Goal: Transaction & Acquisition: Purchase product/service

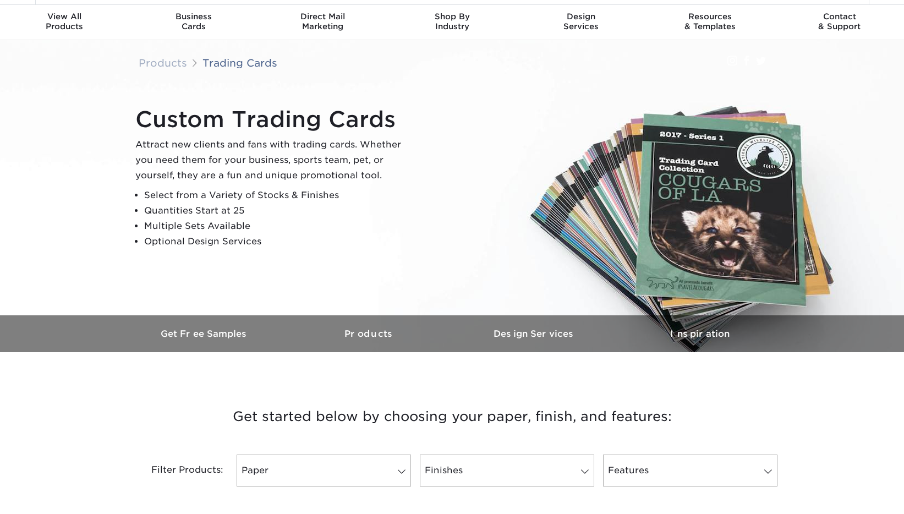
scroll to position [35, 0]
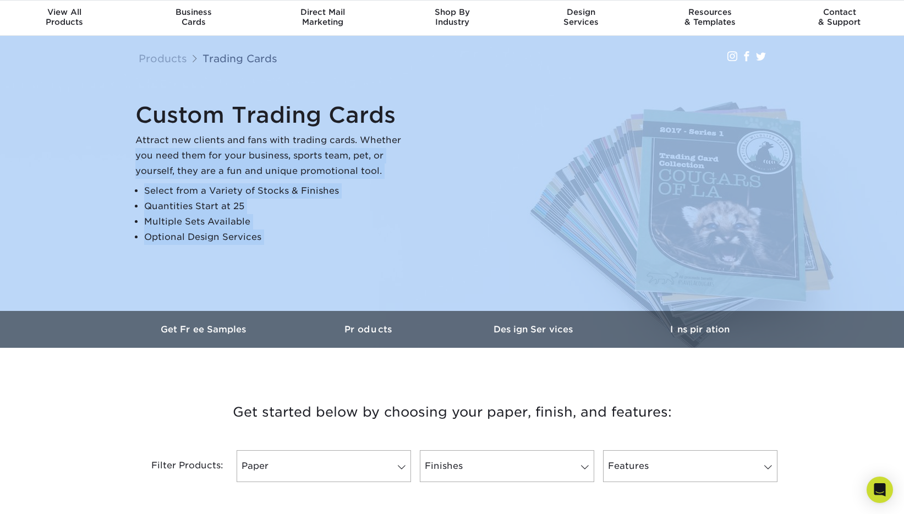
drag, startPoint x: 662, startPoint y: 207, endPoint x: 839, endPoint y: 234, distance: 179.3
click at [839, 234] on div "Products Trading Cards Instagram Facebook Twitter Custom Trading Cards Attract …" at bounding box center [452, 192] width 904 height 312
click at [835, 194] on img at bounding box center [452, 191] width 908 height 605
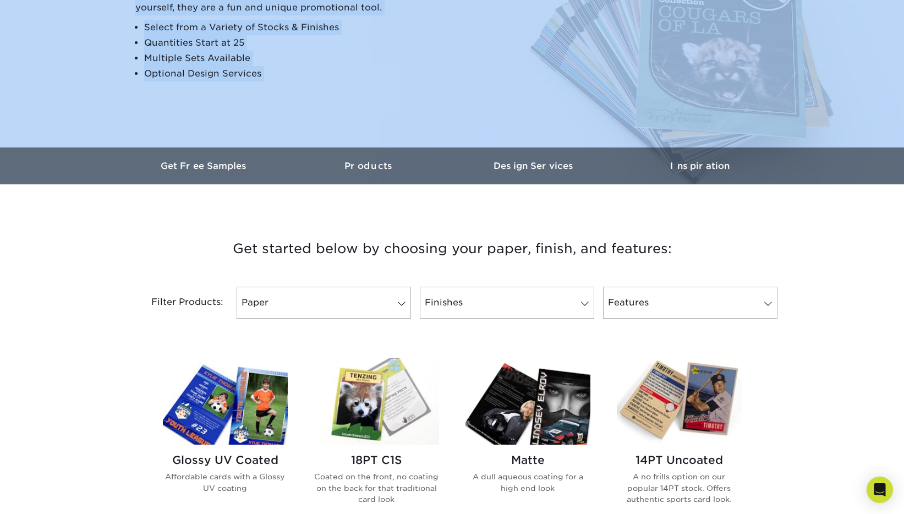
scroll to position [516, 0]
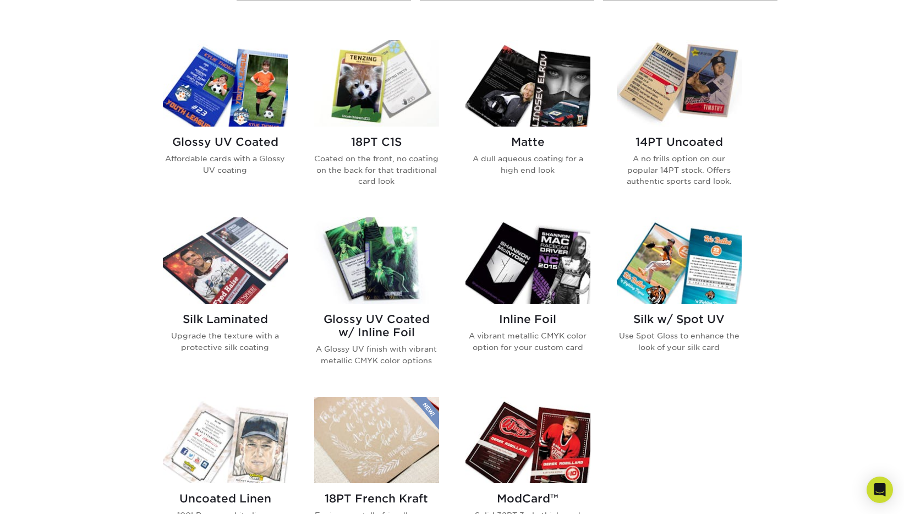
click at [803, 194] on div "Get started below by choosing your paper, finish, and features: Filtered Matche…" at bounding box center [452, 303] width 904 height 821
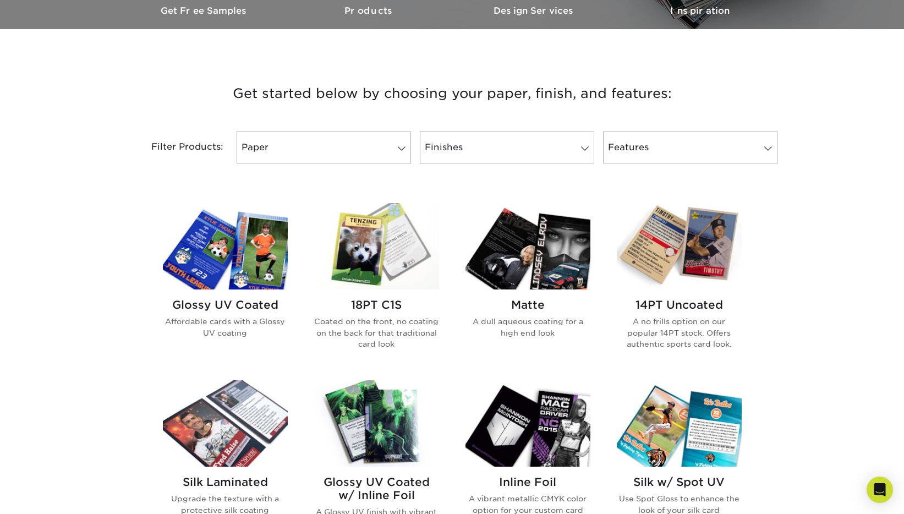
scroll to position [417, 0]
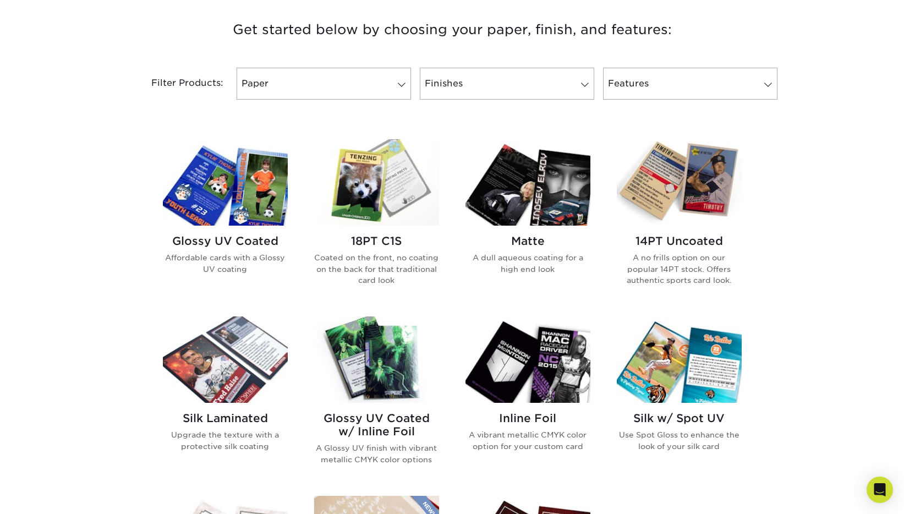
click at [376, 182] on img at bounding box center [376, 182] width 125 height 86
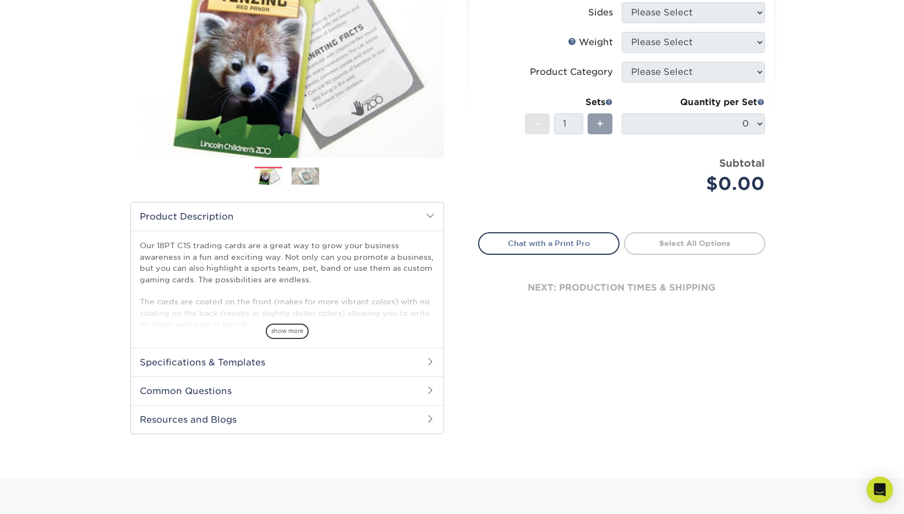
scroll to position [158, 0]
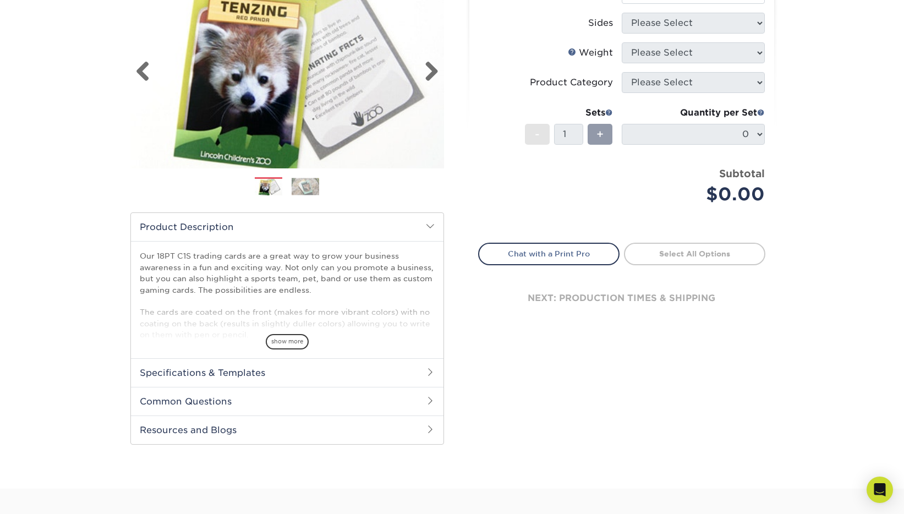
drag, startPoint x: 319, startPoint y: 102, endPoint x: 387, endPoint y: 137, distance: 76.8
click at [387, 137] on img at bounding box center [287, 72] width 314 height 217
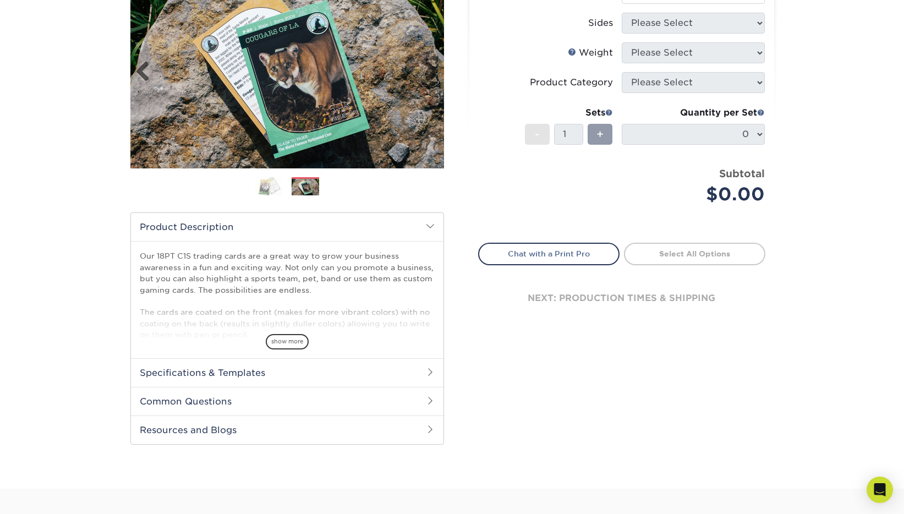
drag, startPoint x: 290, startPoint y: 81, endPoint x: 403, endPoint y: 137, distance: 126.5
click at [403, 138] on img at bounding box center [287, 72] width 314 height 193
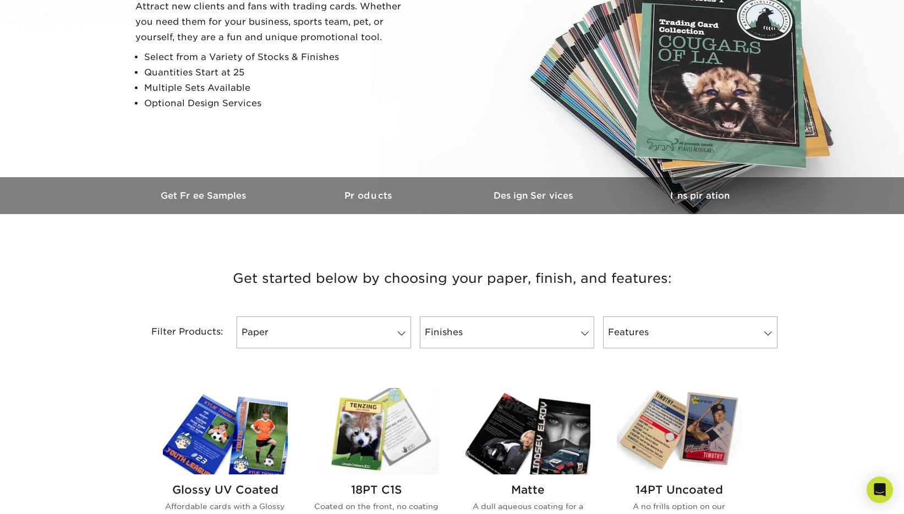
scroll to position [166, 0]
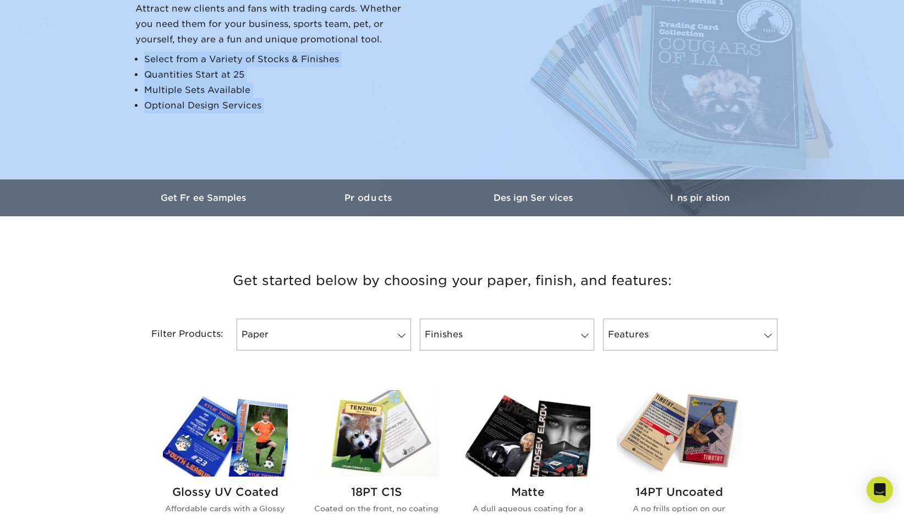
drag, startPoint x: 703, startPoint y: 113, endPoint x: 793, endPoint y: 150, distance: 97.2
click at [793, 150] on div "Products Trading Cards Instagram Facebook Twitter Custom Trading Cards Attract …" at bounding box center [452, 60] width 904 height 312
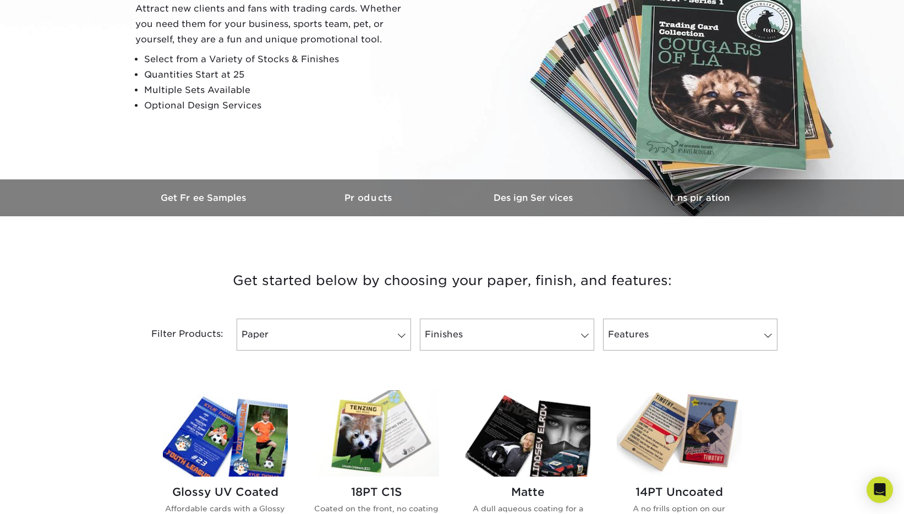
drag, startPoint x: 784, startPoint y: 257, endPoint x: 785, endPoint y: 251, distance: 5.5
